Goal: Transaction & Acquisition: Purchase product/service

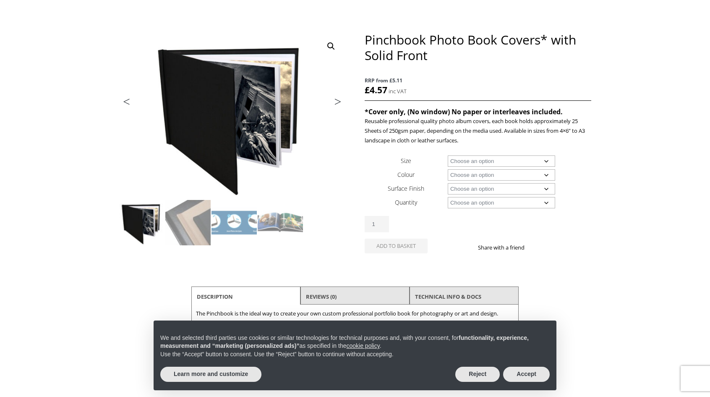
click at [491, 163] on select "Choose an option A4 Landscape 4" x 6" 5" x 7"" at bounding box center [502, 160] width 108 height 11
select select "5-x-7"
click at [448, 155] on select "Choose an option A4 Landscape 4" x 6" 5" x 7"" at bounding box center [502, 160] width 108 height 11
click at [475, 173] on select "Choose an option Black Taupe" at bounding box center [502, 174] width 108 height 11
click at [448, 169] on select "Choose an option Black Taupe" at bounding box center [502, 174] width 108 height 11
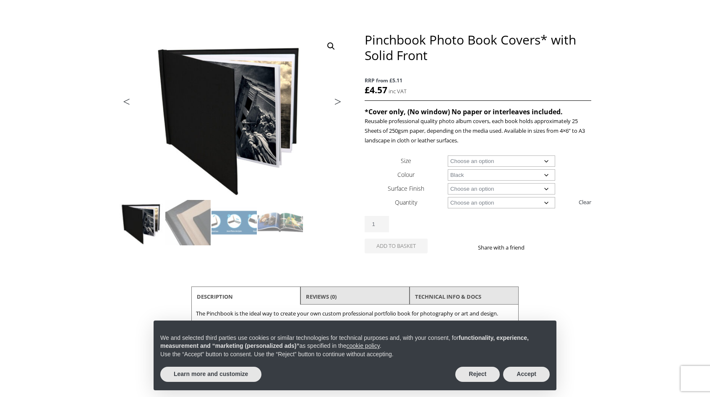
select select "black"
click at [477, 188] on select "Choose an option Cloth" at bounding box center [502, 188] width 108 height 11
select select "cloth"
click at [448, 183] on select "Choose an option Cloth" at bounding box center [502, 188] width 108 height 11
select select "black"
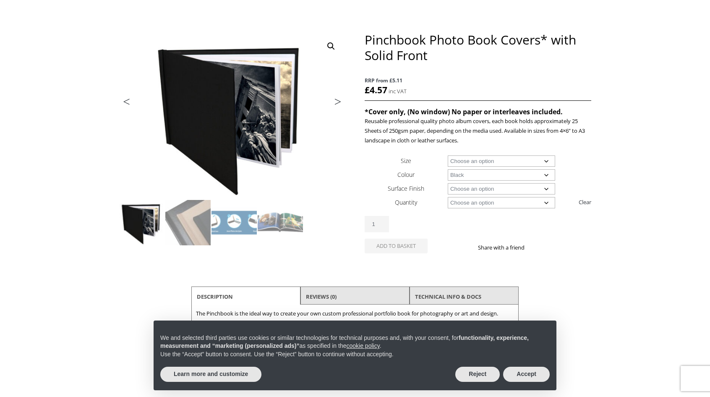
click at [474, 200] on select "Choose an option 1 Book 10 Books" at bounding box center [502, 202] width 108 height 11
select select "10-books"
click at [448, 197] on select "Choose an option 1 Book 10 Books" at bounding box center [502, 202] width 108 height 11
select select "black"
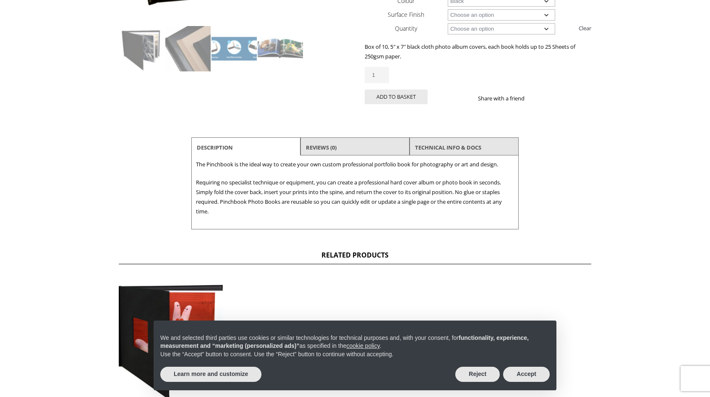
scroll to position [252, 0]
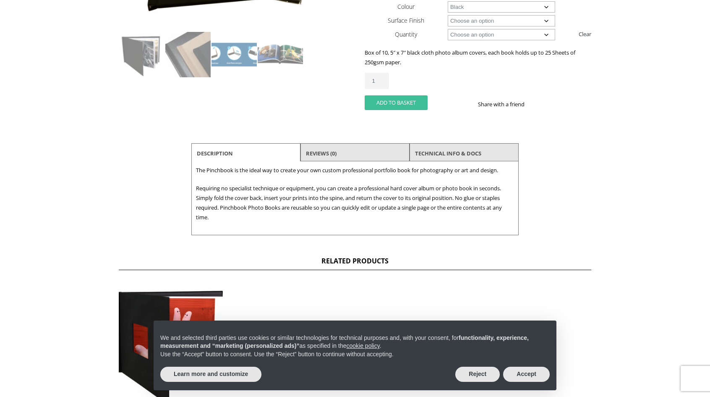
click at [410, 101] on button "Add to basket" at bounding box center [396, 102] width 63 height 15
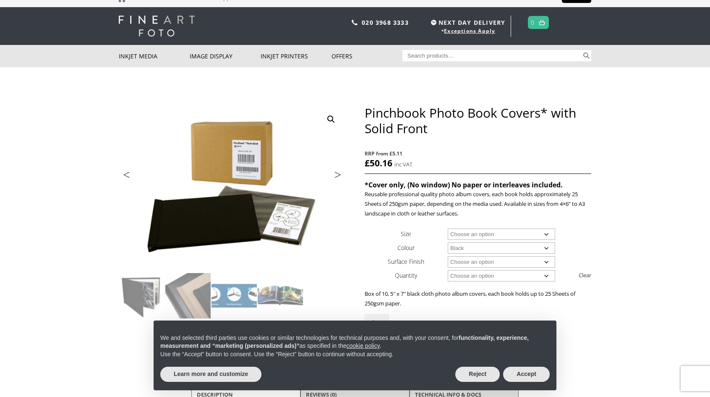
scroll to position [0, 0]
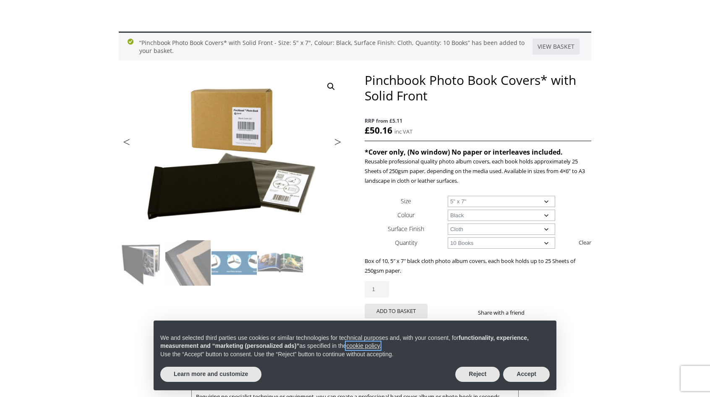
scroll to position [126, 0]
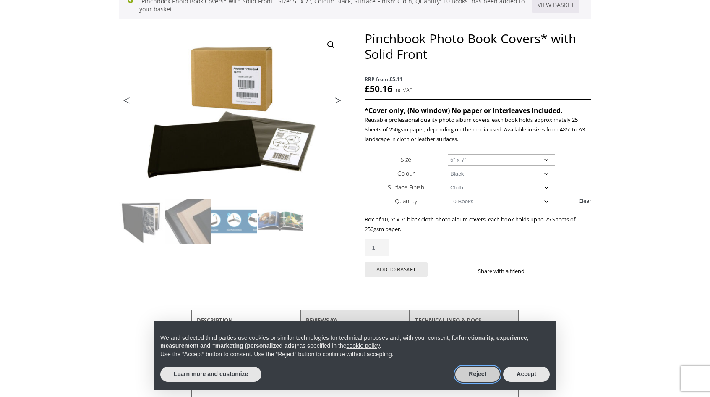
click at [493, 372] on button "Reject" at bounding box center [478, 374] width 45 height 15
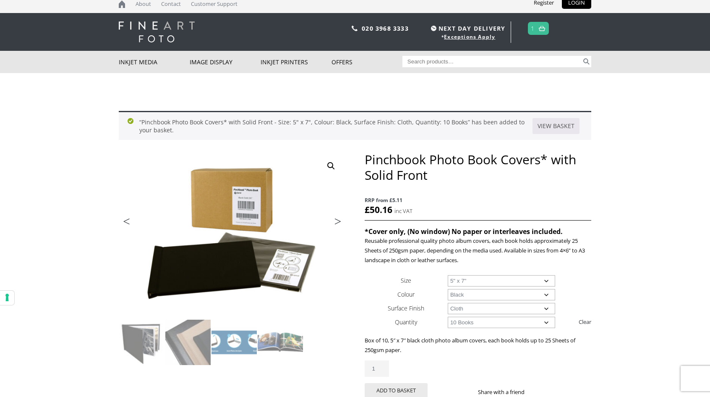
scroll to position [0, 0]
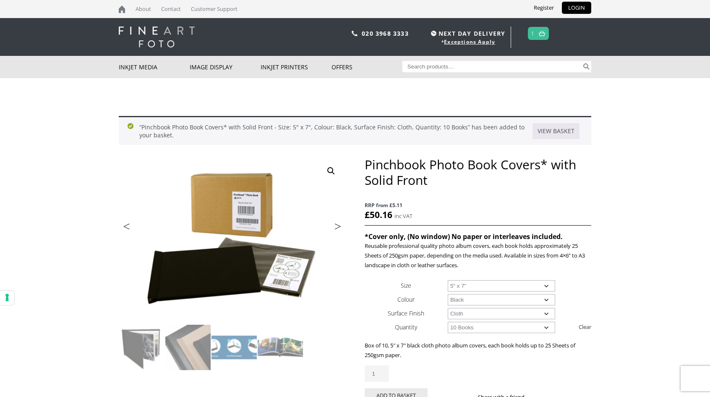
click at [532, 29] on span "1" at bounding box center [538, 33] width 21 height 13
click at [534, 31] on link "1" at bounding box center [533, 33] width 4 height 12
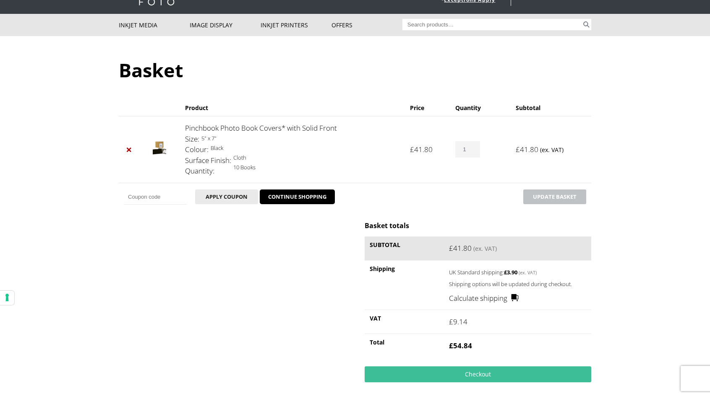
scroll to position [84, 0]
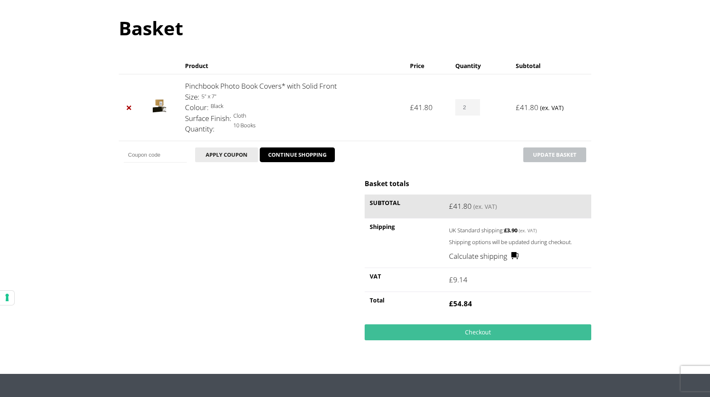
type input "2"
click at [475, 105] on input "2" at bounding box center [468, 107] width 24 height 16
click at [640, 129] on body "NEXT DAY DELIVERY * Exceptions Apply About Contact Customer Support Register LO…" at bounding box center [355, 114] width 710 height 397
click at [542, 152] on button "Update basket" at bounding box center [555, 154] width 63 height 15
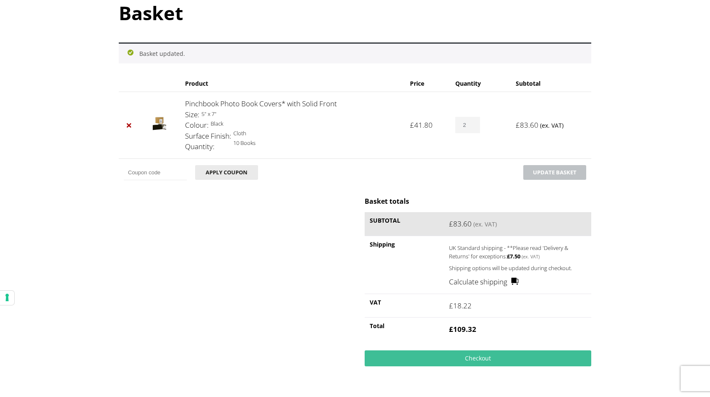
scroll to position [100, 0]
click at [657, 153] on body "NEXT DAY DELIVERY * Exceptions Apply About Contact Customer Support Register LO…" at bounding box center [355, 98] width 710 height 397
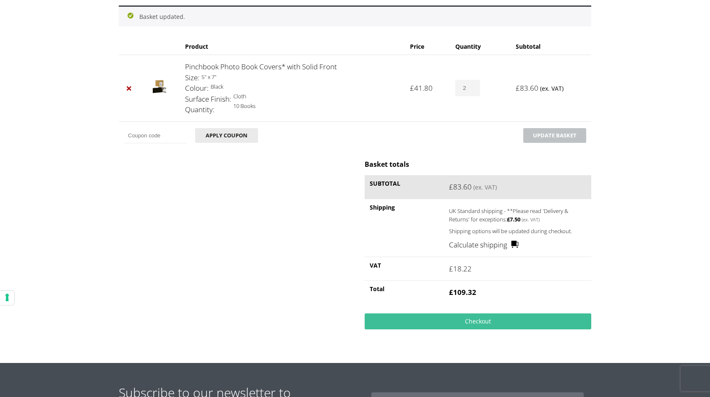
scroll to position [142, 0]
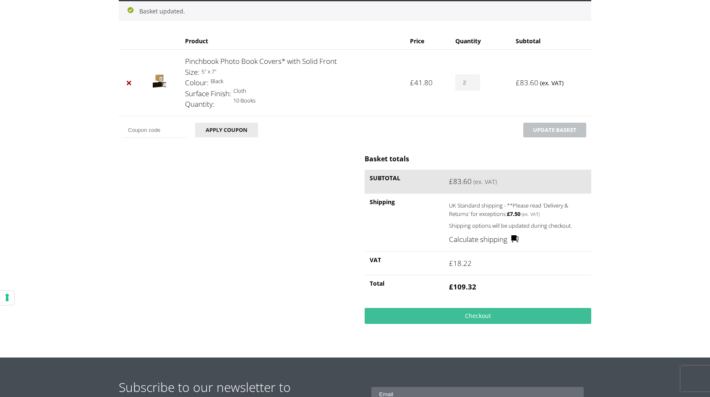
click at [484, 240] on link "Calculate shipping" at bounding box center [484, 239] width 70 height 11
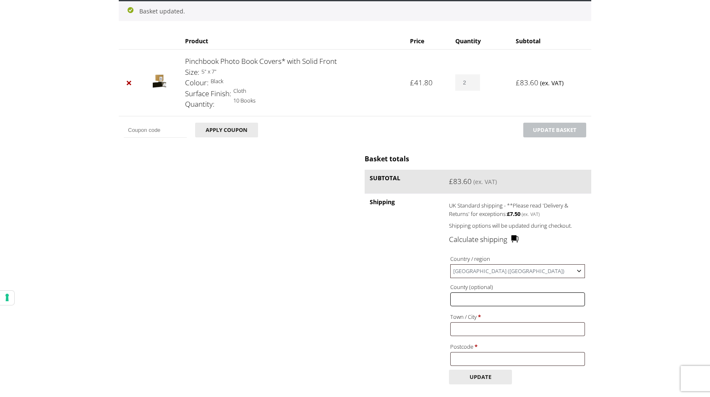
click at [517, 301] on input "County (optional)" at bounding box center [518, 299] width 135 height 14
type input "Romania"
click at [503, 329] on input "Town / City *" at bounding box center [518, 329] width 135 height 14
type input "Bucharest"
click at [644, 244] on body "NEXT DAY DELIVERY * Exceptions Apply About Contact Customer Support Register LO…" at bounding box center [355, 56] width 710 height 397
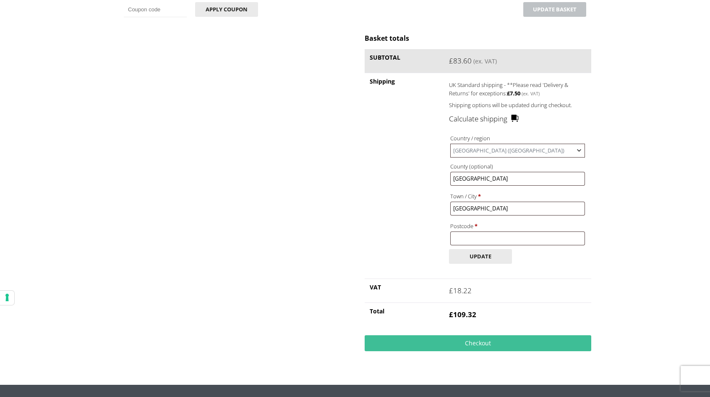
scroll to position [267, 0]
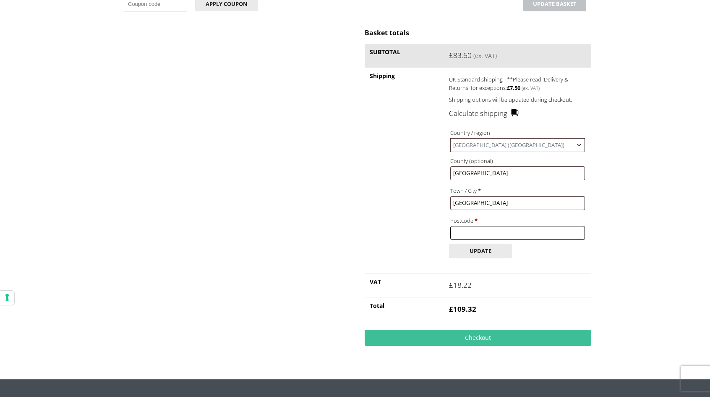
click at [490, 238] on input "Postcode *" at bounding box center [518, 233] width 135 height 14
paste input "041257"
type input "041257"
click at [489, 249] on button "Update" at bounding box center [480, 251] width 63 height 15
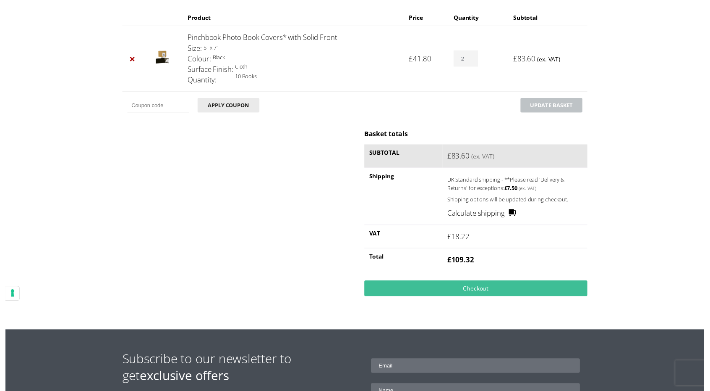
scroll to position [168, 0]
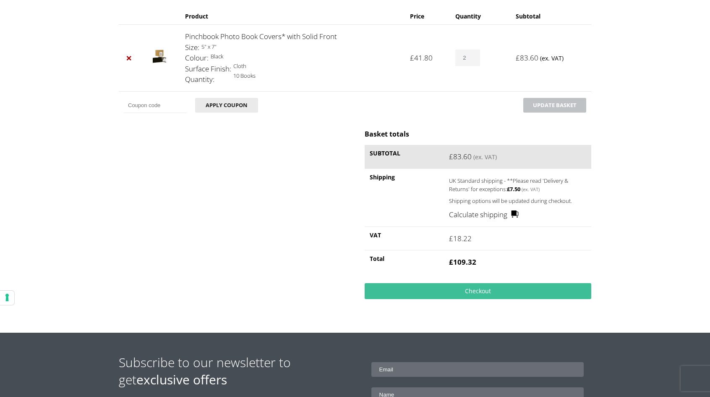
click at [503, 216] on link "Calculate shipping" at bounding box center [484, 214] width 70 height 11
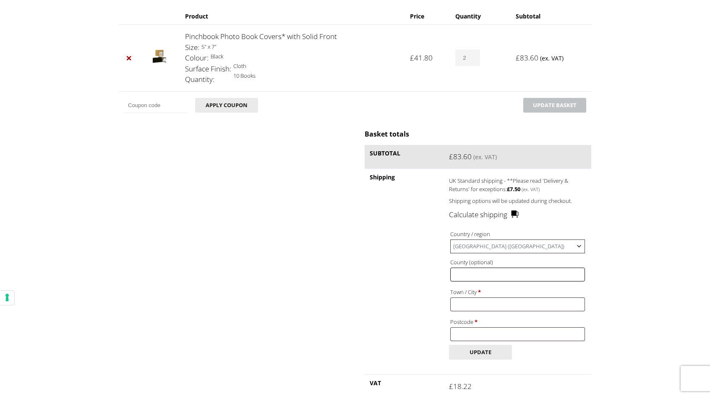
click at [487, 278] on input "County (optional)" at bounding box center [518, 274] width 135 height 14
type input "Romania"
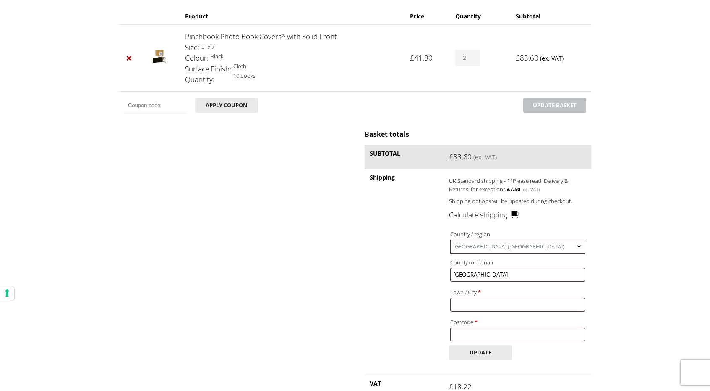
click at [494, 248] on span "United Kingdom (UK)" at bounding box center [518, 246] width 134 height 13
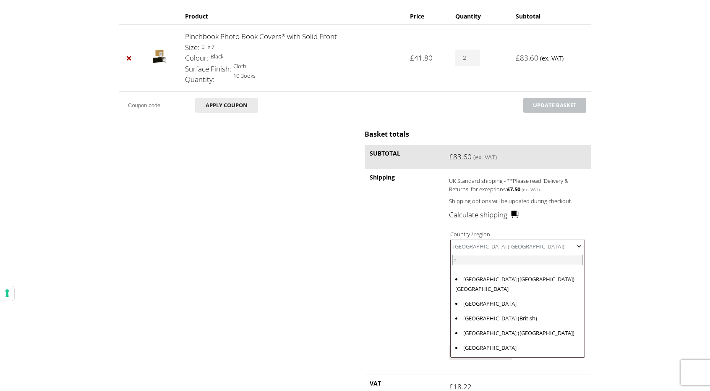
scroll to position [0, 0]
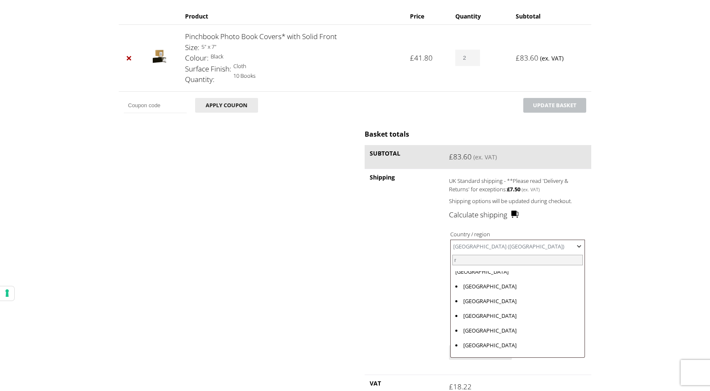
type input "r"
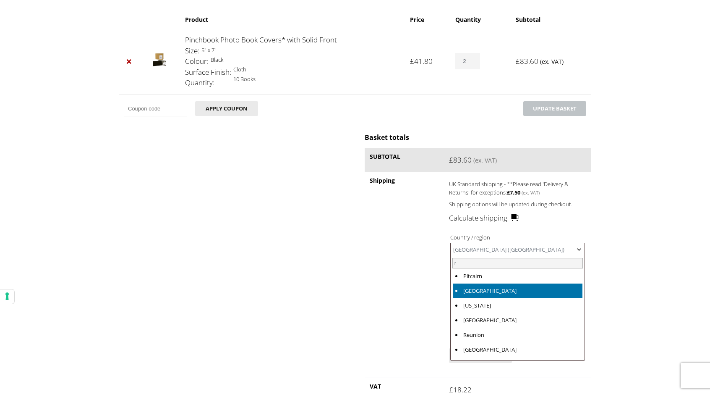
scroll to position [1344, 0]
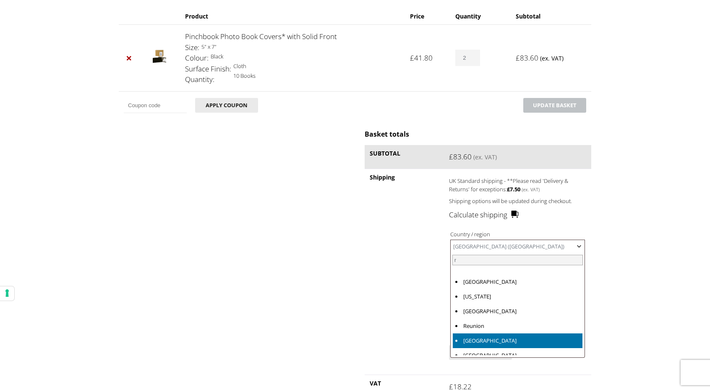
select select "RO"
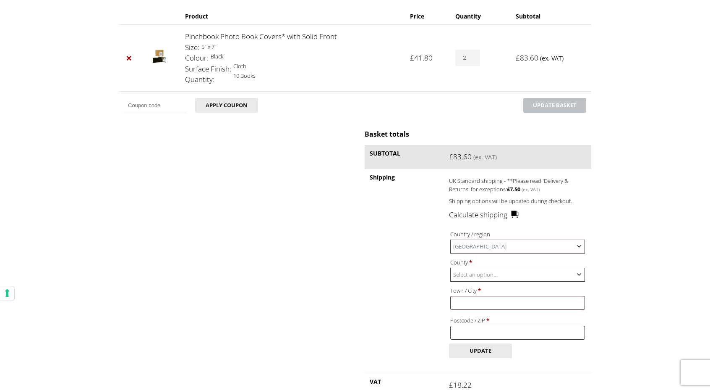
click at [491, 276] on span "Select an option…" at bounding box center [476, 274] width 45 height 8
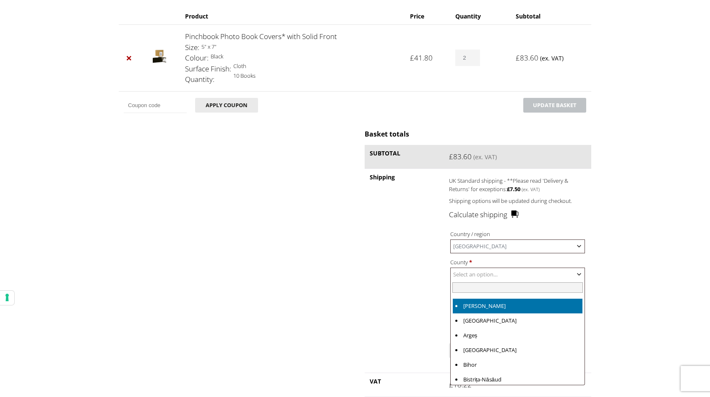
click at [491, 276] on span "Select an option…" at bounding box center [476, 274] width 45 height 8
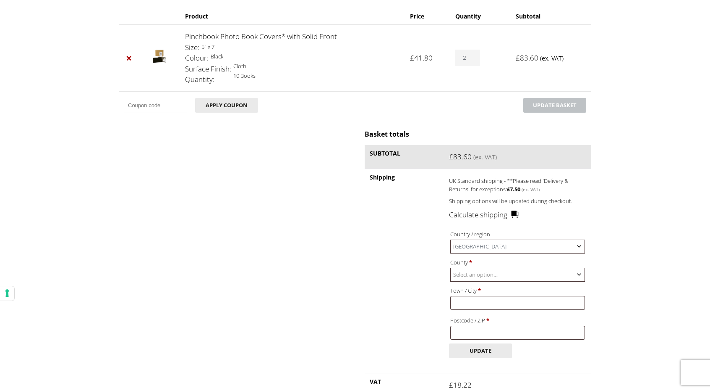
click at [515, 269] on span "Select an option…" at bounding box center [518, 274] width 134 height 13
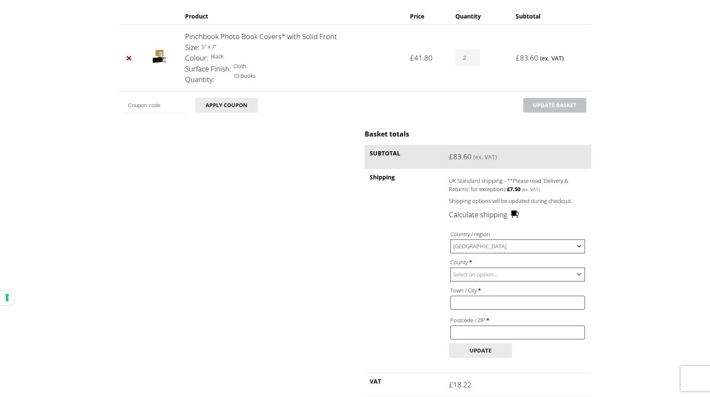
click at [512, 272] on span "Select an option…" at bounding box center [518, 274] width 134 height 13
click at [510, 301] on input "Town / City *" at bounding box center [518, 303] width 135 height 14
type input "Bucharest"
click at [522, 333] on input "Postcode / ZIP *" at bounding box center [518, 332] width 135 height 14
paste input "041257"
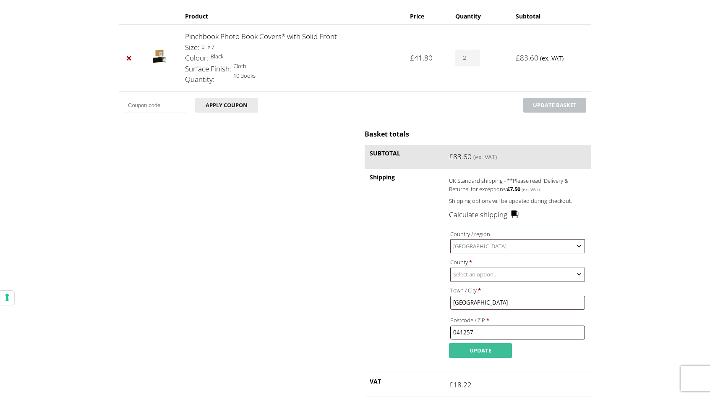
type input "041257"
click at [487, 350] on button "Update" at bounding box center [480, 350] width 63 height 15
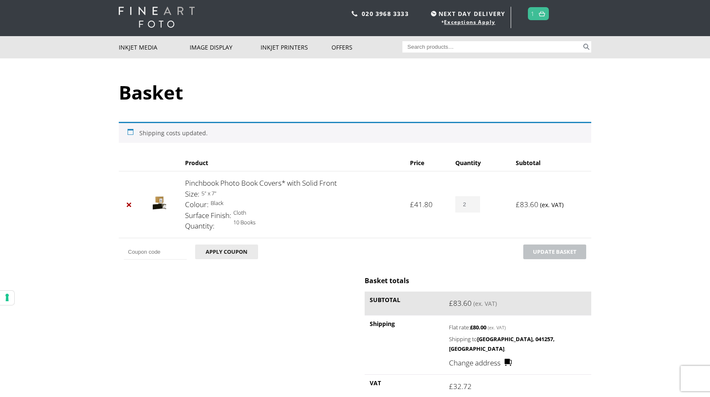
scroll to position [0, 0]
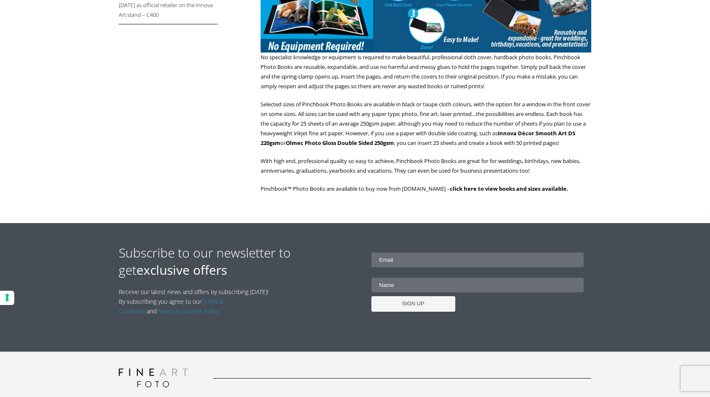
scroll to position [294, 0]
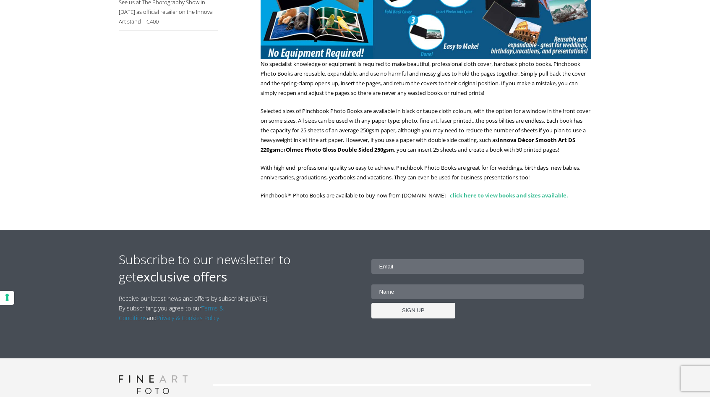
click at [523, 199] on link "click here to view books and sizes available." at bounding box center [509, 195] width 118 height 8
